Goal: Information Seeking & Learning: Learn about a topic

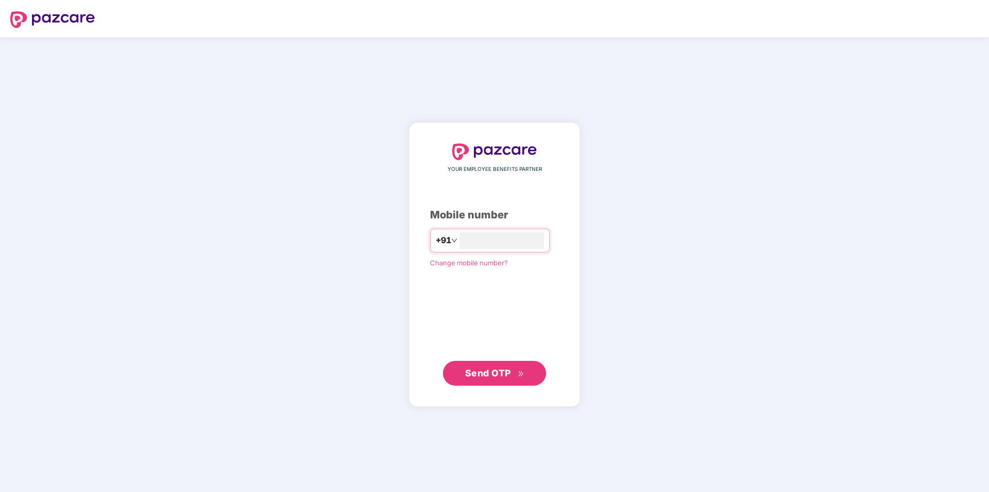
type input "**********"
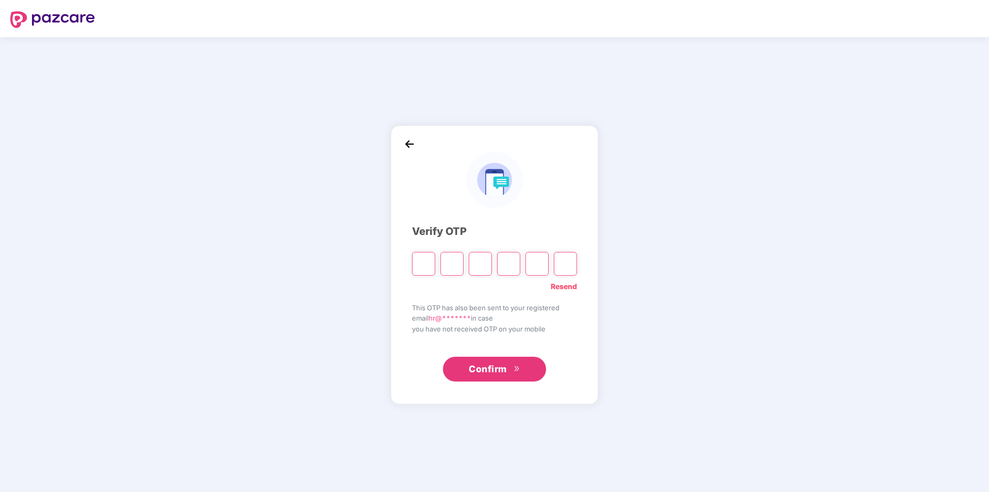
type input "*"
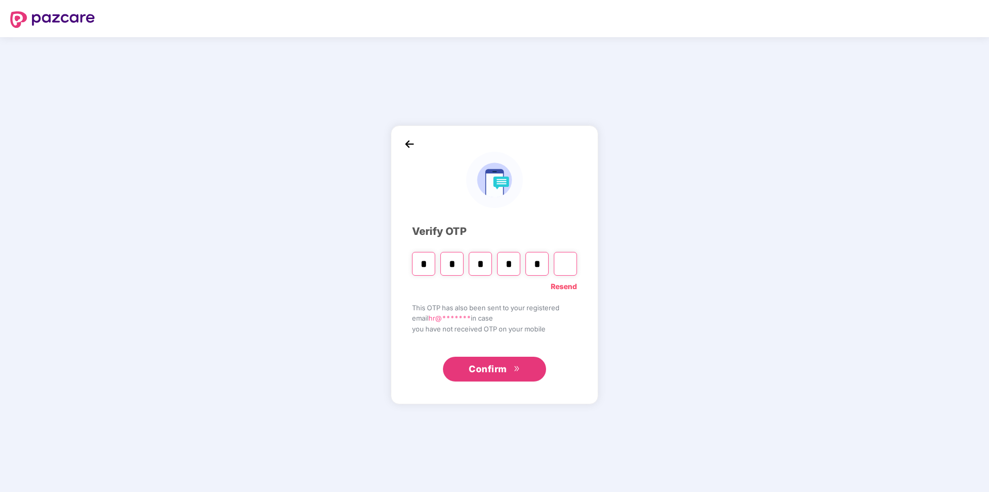
type input "*"
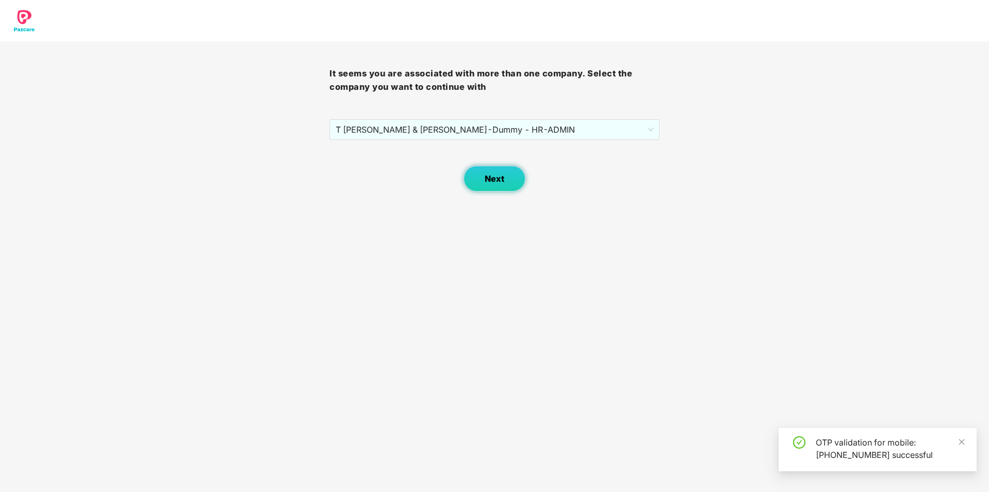
click at [500, 174] on span "Next" at bounding box center [495, 179] width 20 height 10
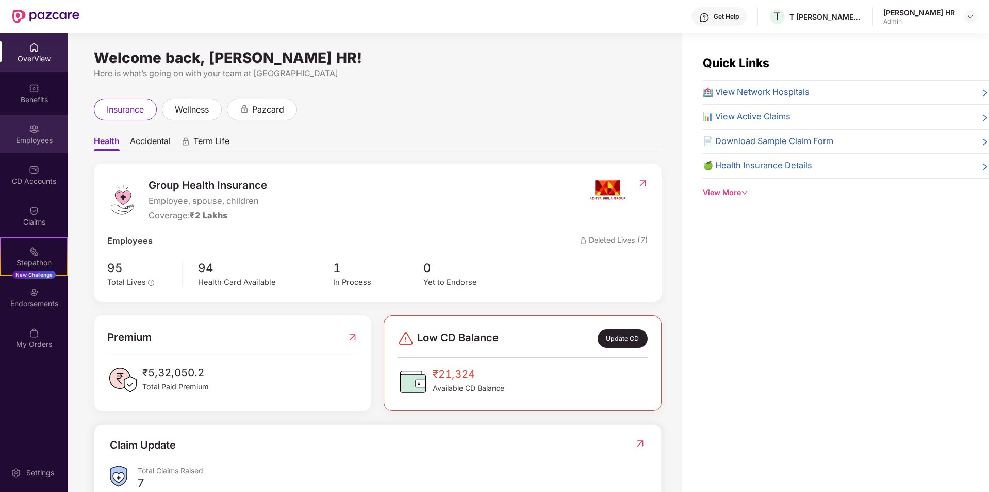
click at [41, 132] on div "Employees" at bounding box center [34, 134] width 68 height 39
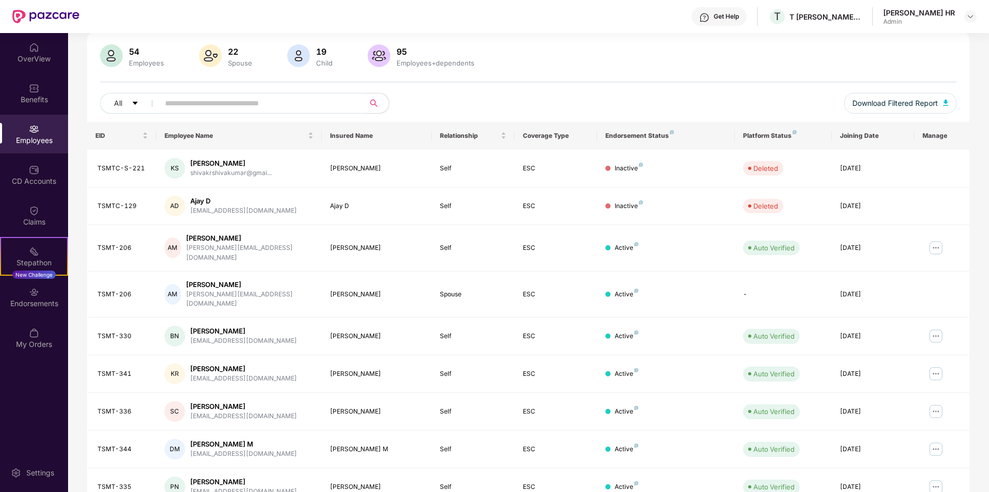
scroll to position [142, 0]
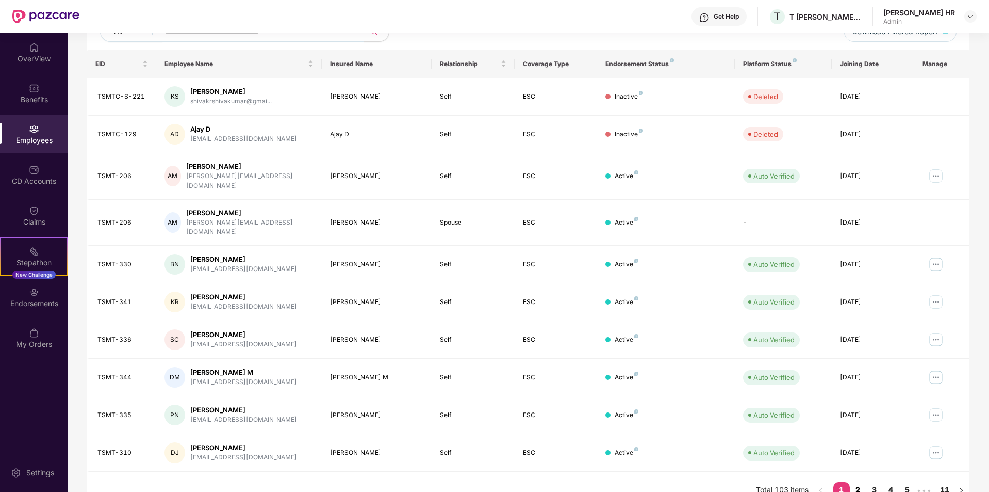
click at [855, 482] on link "2" at bounding box center [858, 489] width 17 height 15
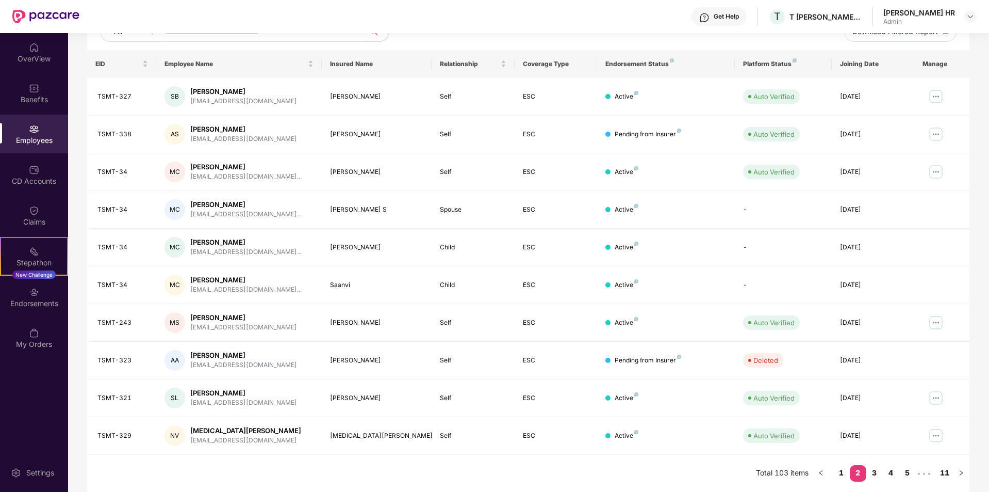
scroll to position [0, 0]
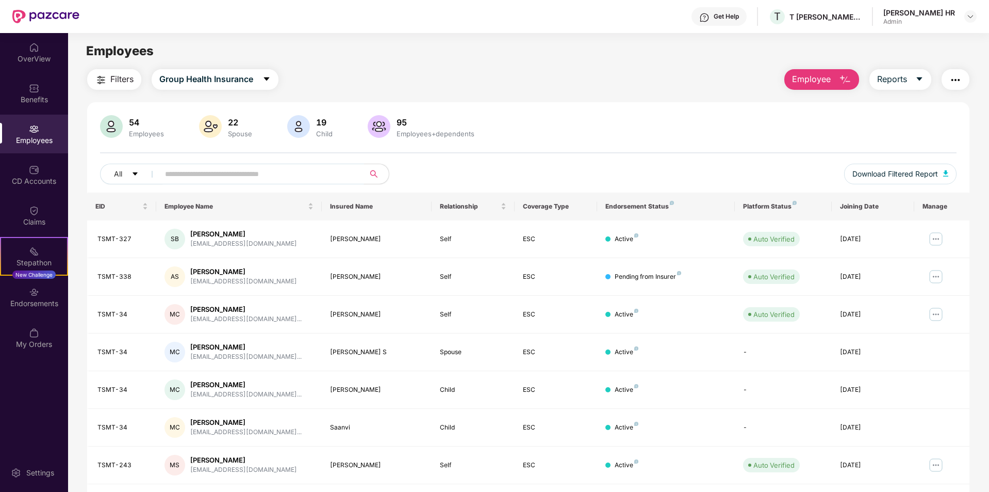
click at [213, 174] on input "text" at bounding box center [257, 173] width 185 height 15
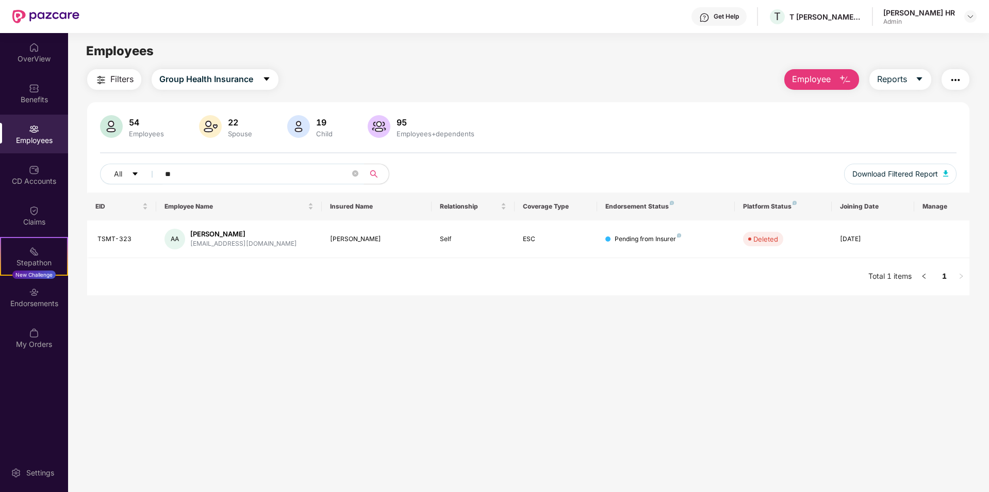
type input "*"
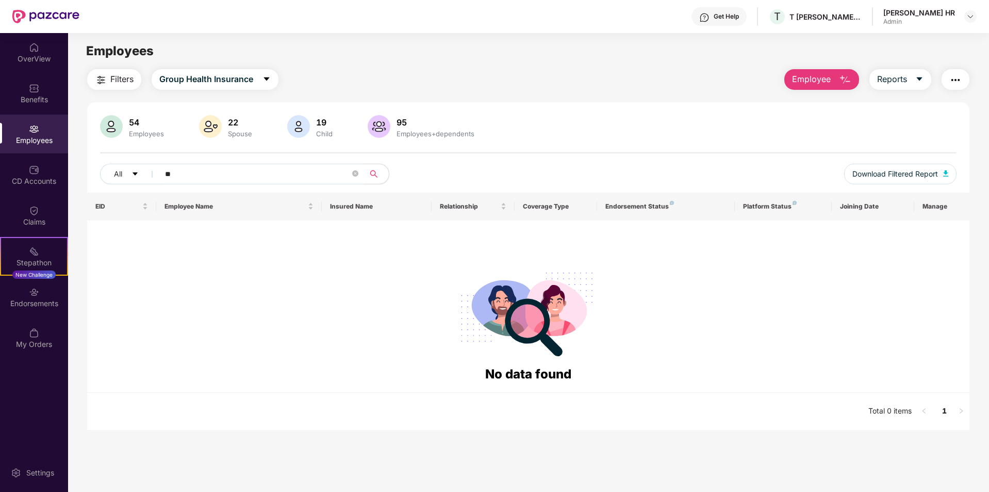
type input "*"
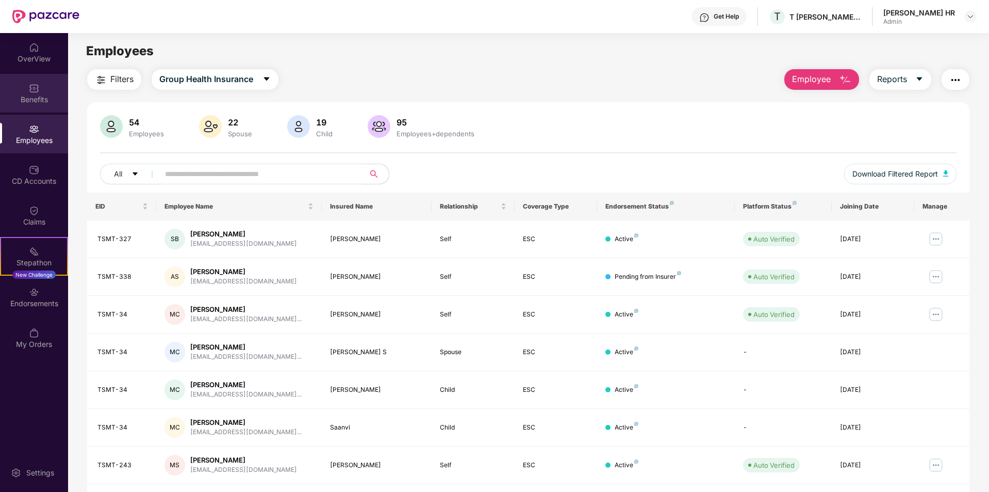
click at [40, 92] on div "Benefits" at bounding box center [34, 93] width 68 height 39
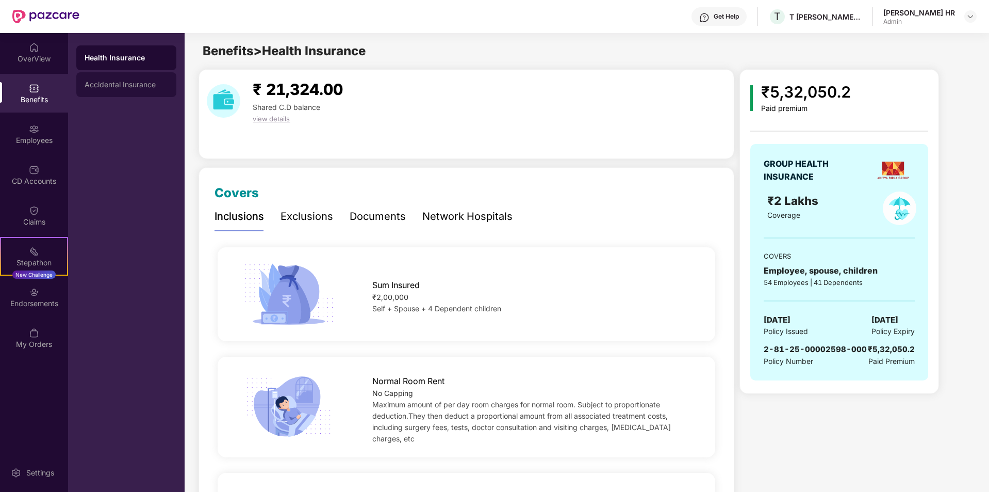
click at [143, 88] on div "Accidental Insurance" at bounding box center [127, 84] width 84 height 8
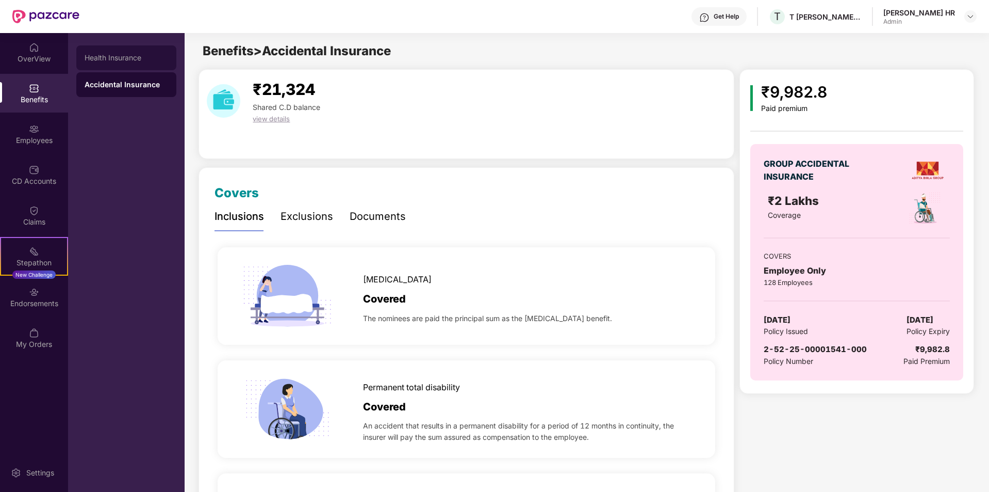
click at [132, 56] on div "Health Insurance" at bounding box center [127, 58] width 84 height 8
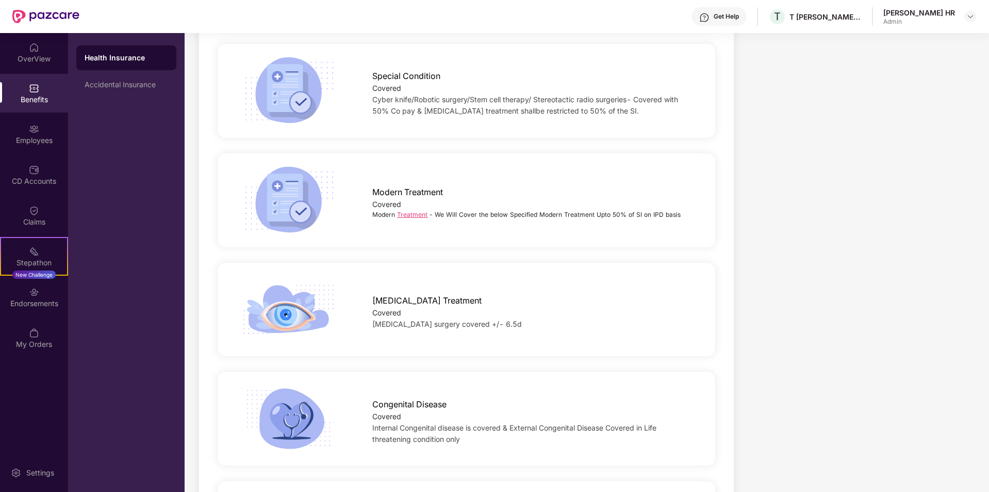
scroll to position [1909, 0]
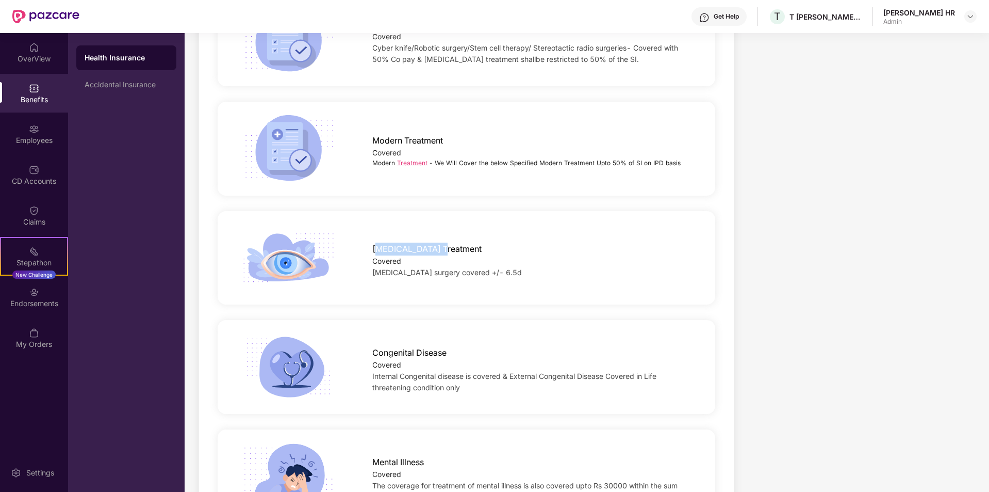
drag, startPoint x: 373, startPoint y: 237, endPoint x: 442, endPoint y: 238, distance: 68.6
click at [442, 238] on div "[MEDICAL_DATA] Treatment" at bounding box center [532, 246] width 321 height 18
click at [448, 255] on div "Covered" at bounding box center [532, 260] width 321 height 11
drag, startPoint x: 370, startPoint y: 258, endPoint x: 485, endPoint y: 261, distance: 115.1
click at [485, 261] on div "[MEDICAL_DATA] Treatment Covered [MEDICAL_DATA] surgery covered +/- 6.5d" at bounding box center [533, 257] width 354 height 41
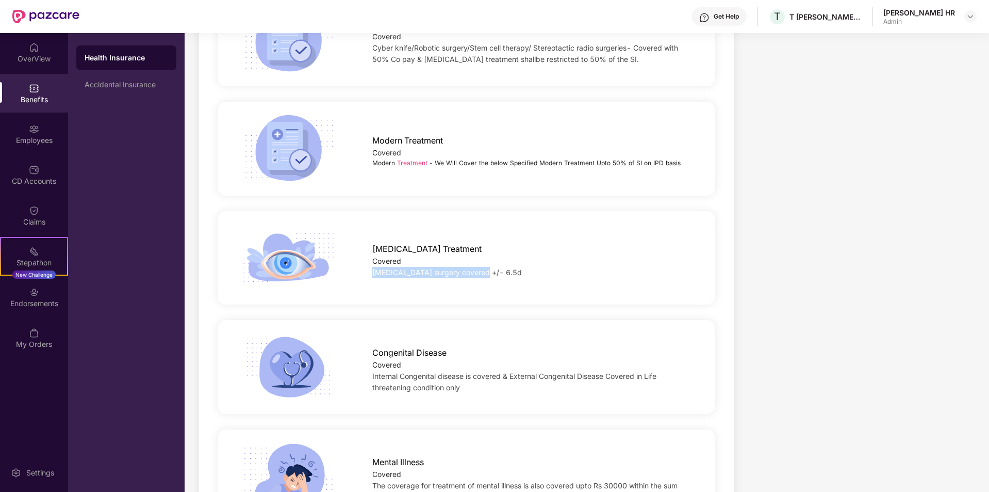
click at [525, 267] on div "[MEDICAL_DATA] surgery covered +/- 6.5d" at bounding box center [532, 272] width 321 height 11
drag, startPoint x: 371, startPoint y: 347, endPoint x: 393, endPoint y: 352, distance: 22.3
click at [393, 352] on div "Congenital Disease Covered Internal Congenital disease is covered & External Co…" at bounding box center [533, 367] width 354 height 52
click at [383, 359] on div "Covered" at bounding box center [532, 364] width 321 height 11
drag, startPoint x: 482, startPoint y: 365, endPoint x: 621, endPoint y: 375, distance: 138.6
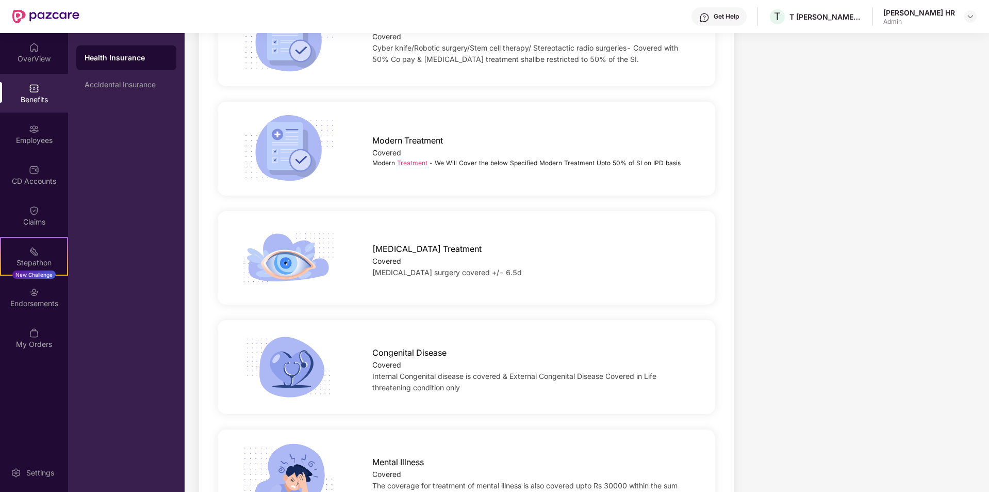
click at [621, 375] on div "Internal Congenital disease is covered & External Congenital Disease Covered in…" at bounding box center [532, 381] width 321 height 23
click at [534, 390] on div "Congenital Disease Covered Internal Congenital disease is covered & External Co…" at bounding box center [467, 367] width 498 height 94
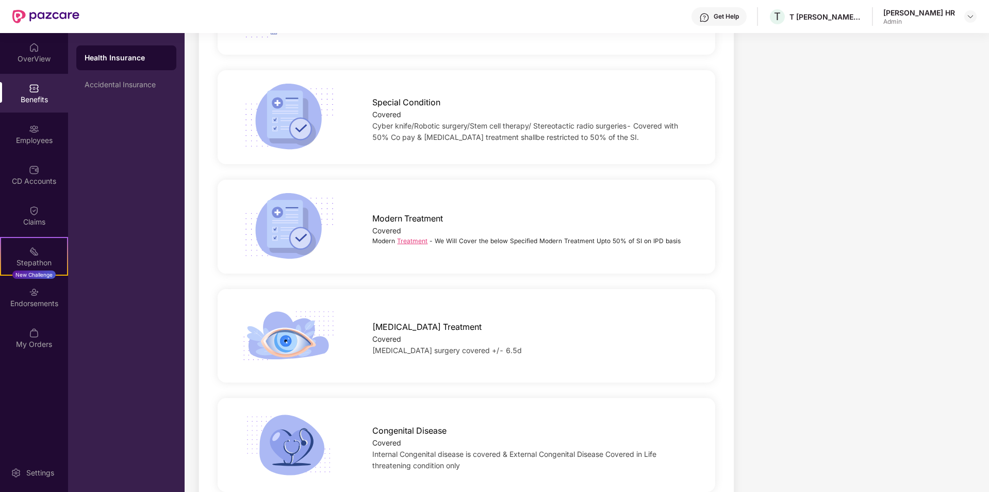
scroll to position [1828, 0]
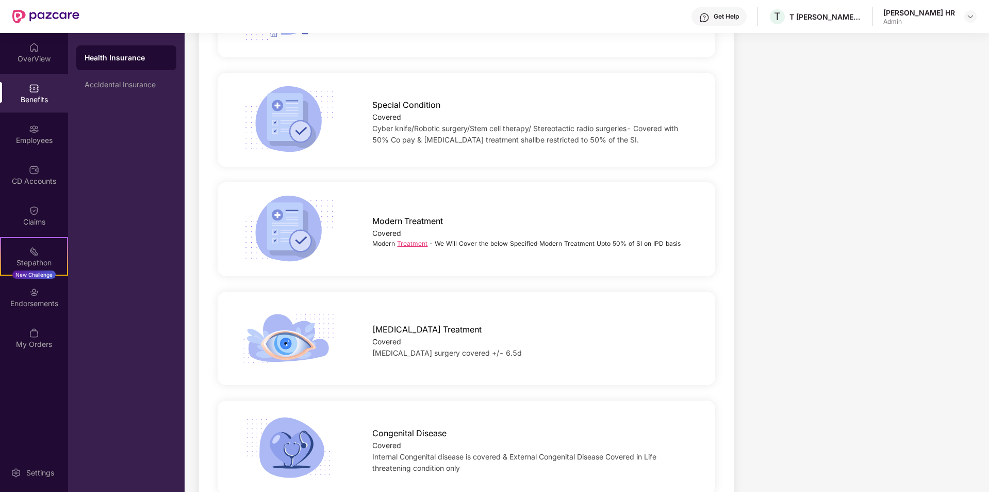
click at [286, 331] on img at bounding box center [289, 338] width 98 height 68
click at [313, 331] on img at bounding box center [289, 338] width 98 height 68
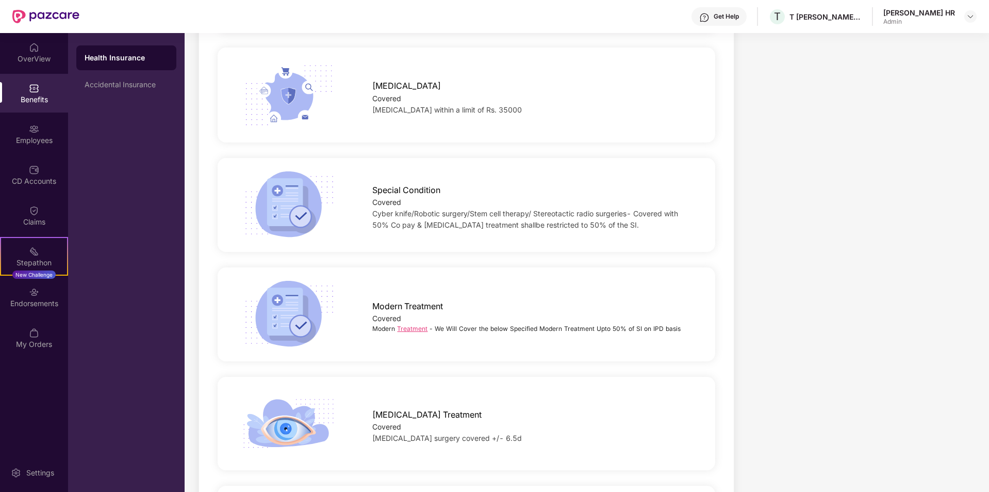
scroll to position [1725, 0]
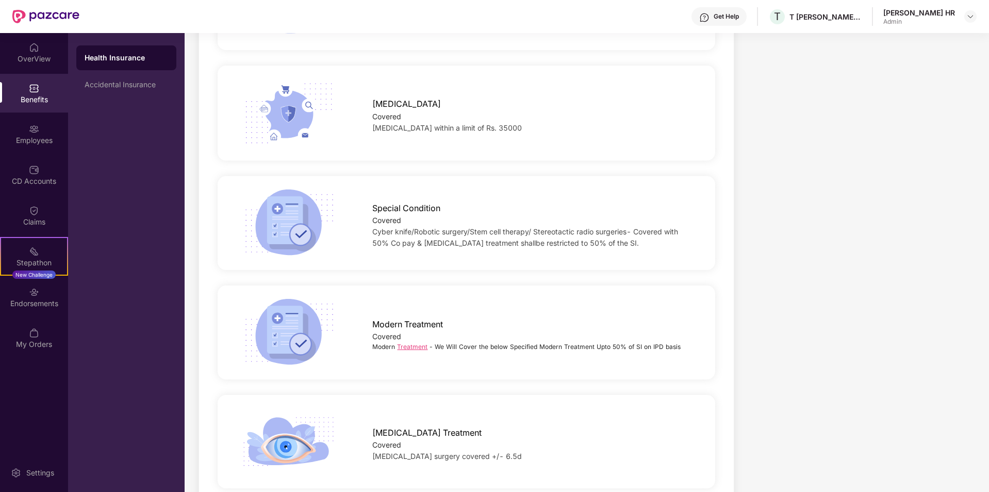
click at [313, 331] on img at bounding box center [289, 332] width 98 height 68
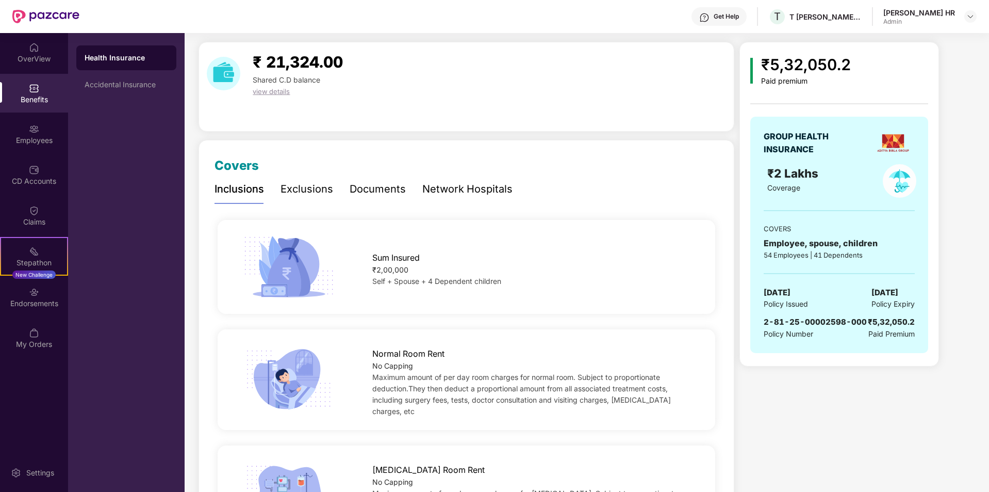
scroll to position [52, 0]
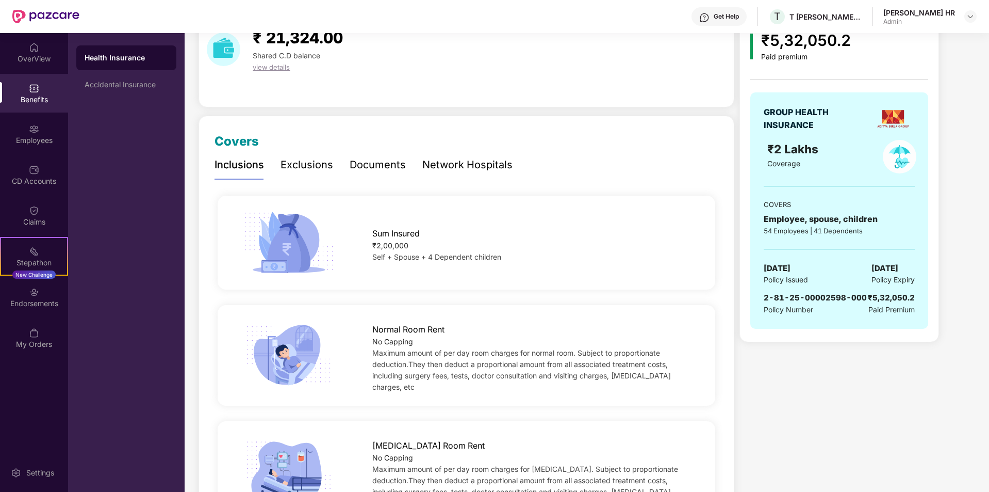
click at [298, 158] on div "Exclusions" at bounding box center [307, 165] width 53 height 16
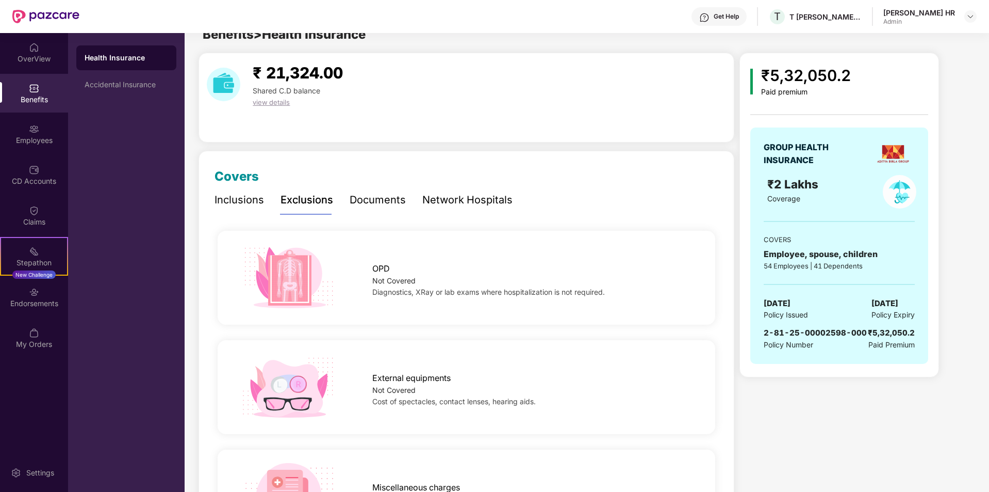
scroll to position [0, 0]
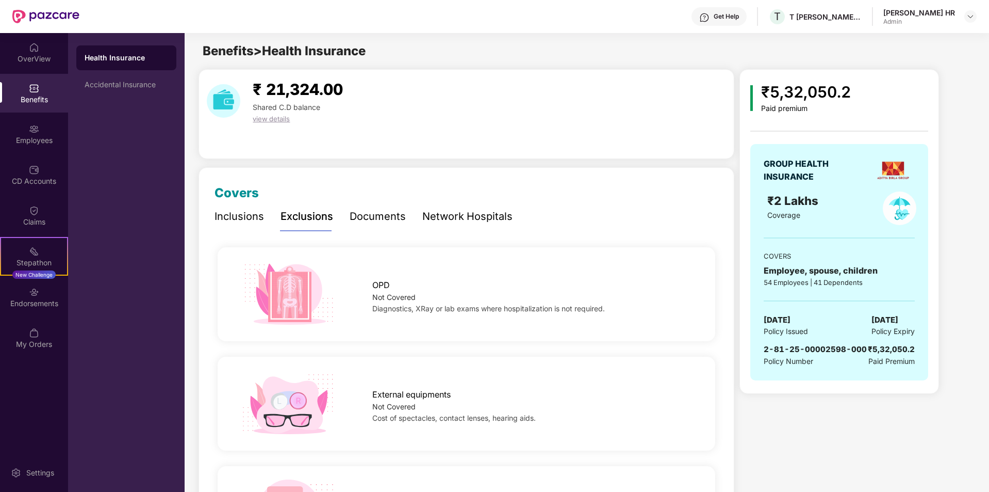
click at [386, 221] on div "Documents" at bounding box center [378, 216] width 56 height 16
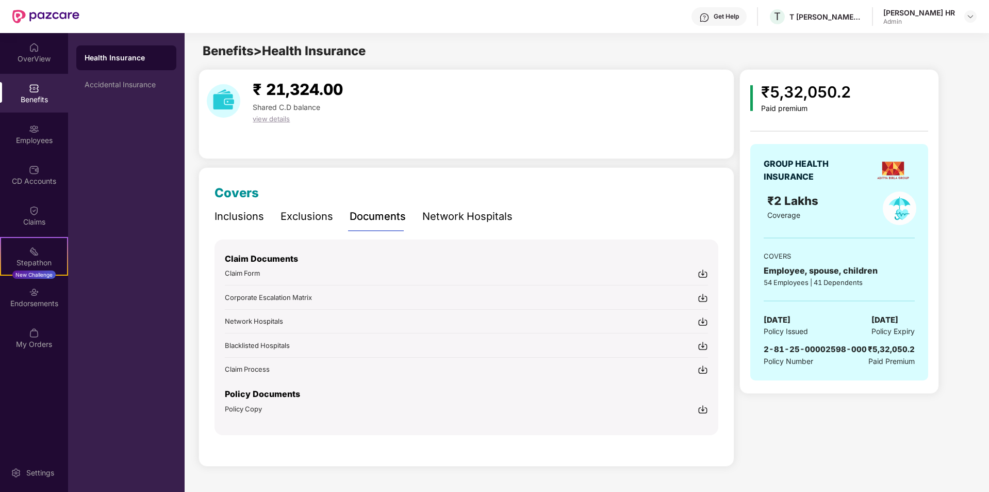
click at [450, 220] on div "Network Hospitals" at bounding box center [468, 216] width 90 height 16
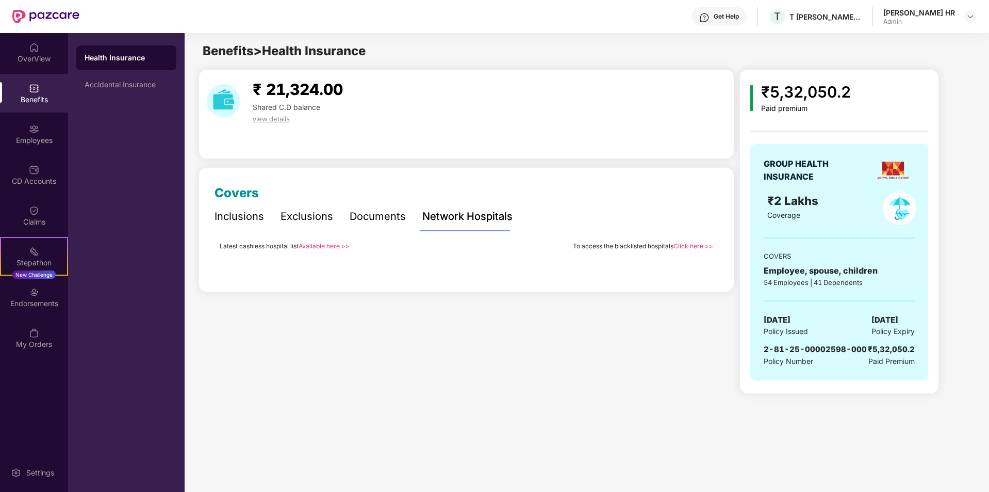
click at [234, 219] on div "Inclusions" at bounding box center [240, 216] width 50 height 16
